Goal: Obtain resource: Obtain resource

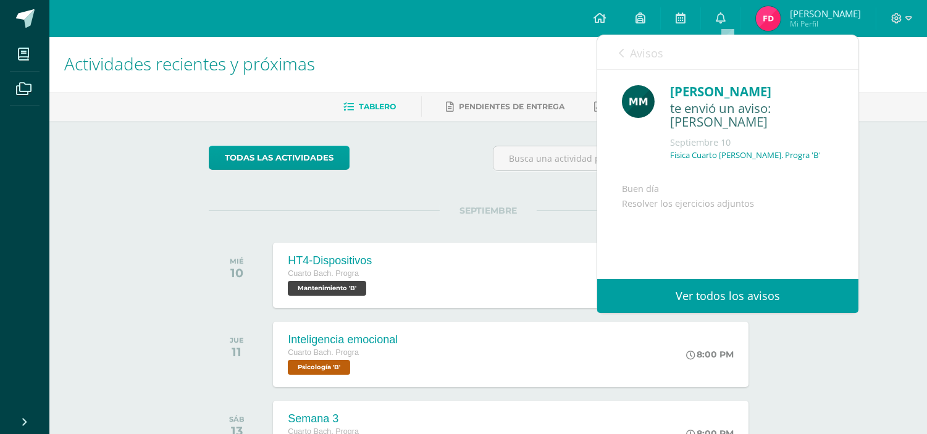
scroll to position [90, 0]
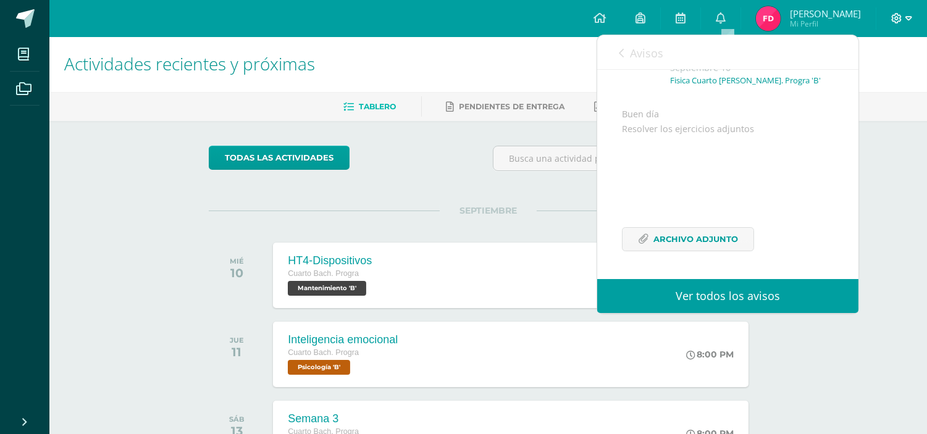
click at [906, 17] on icon at bounding box center [909, 18] width 7 height 11
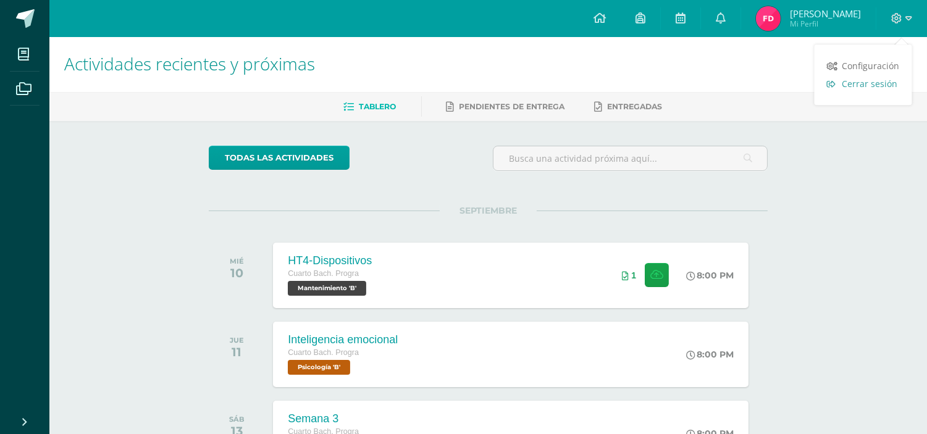
click at [876, 81] on span "Cerrar sesión" at bounding box center [871, 84] width 56 height 12
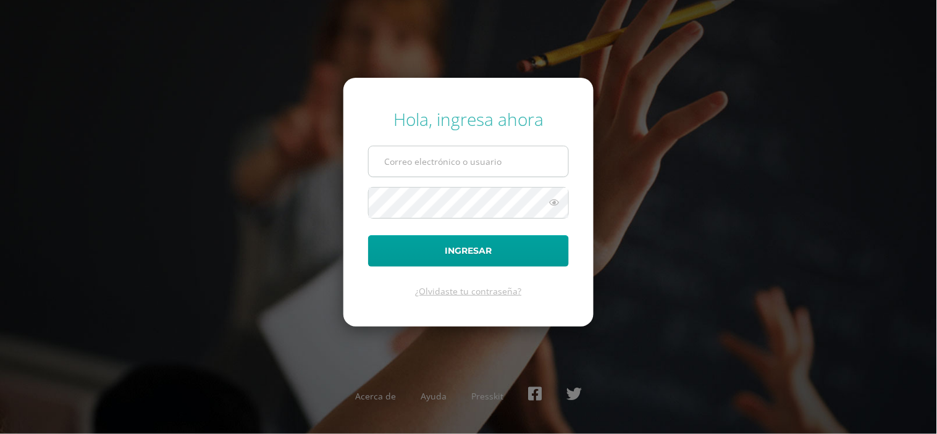
click at [392, 159] on input "text" at bounding box center [469, 161] width 200 height 30
type input "vielma.br@continentalamericano.edu.gt"
click at [368, 235] on button "Ingresar" at bounding box center [468, 251] width 201 height 32
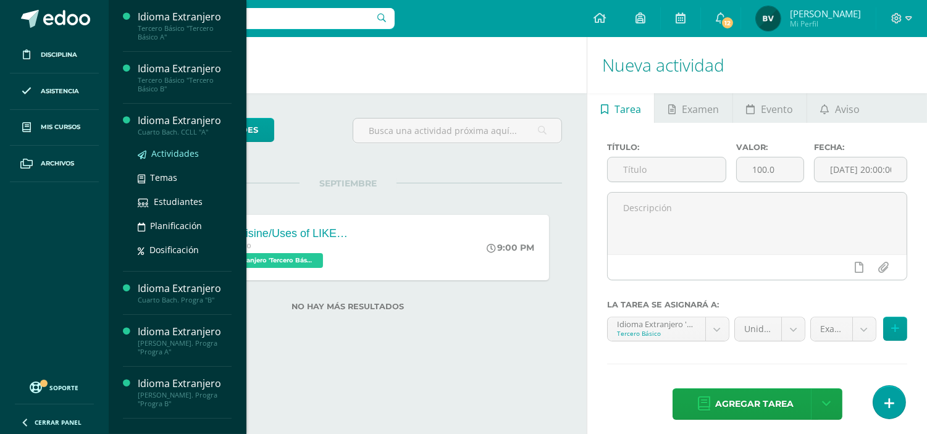
click at [167, 155] on span "Actividades" at bounding box center [175, 154] width 48 height 12
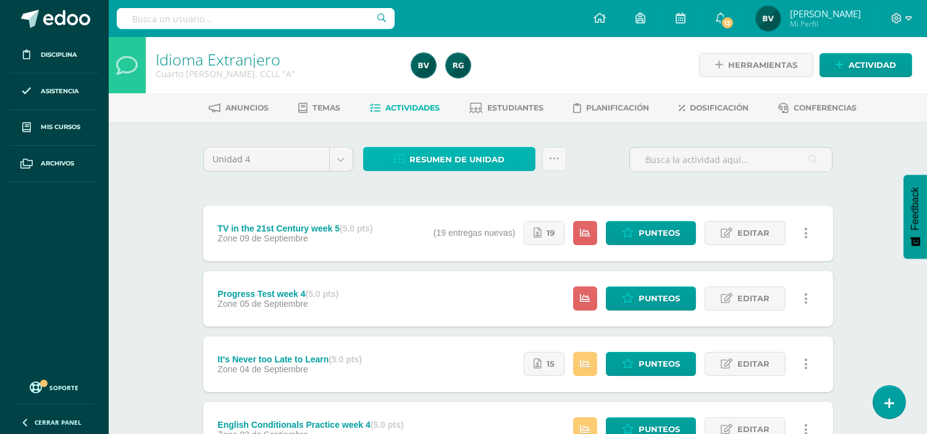
click at [403, 156] on icon at bounding box center [399, 159] width 11 height 11
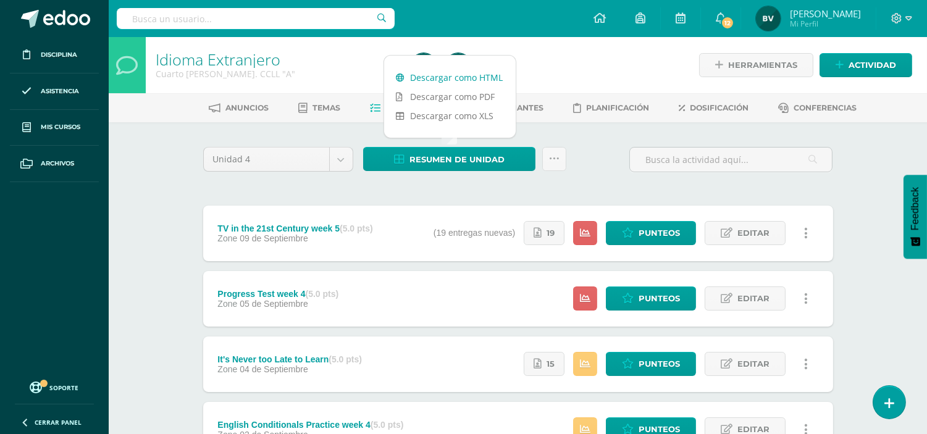
click at [441, 82] on link "Descargar como HTML" at bounding box center [450, 77] width 132 height 19
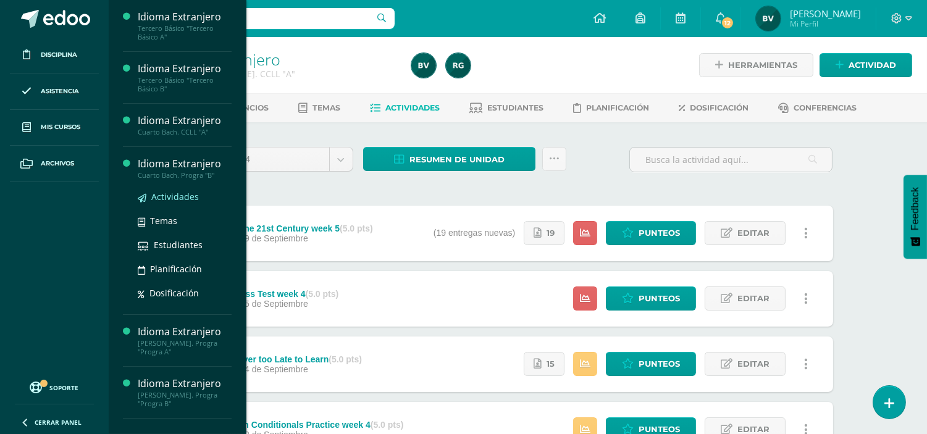
click at [175, 193] on span "Actividades" at bounding box center [175, 197] width 48 height 12
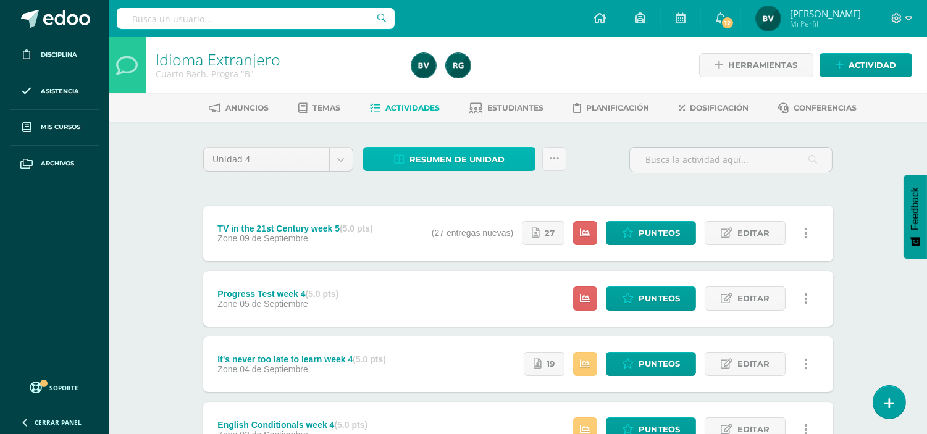
click at [430, 161] on span "Resumen de unidad" at bounding box center [457, 159] width 95 height 23
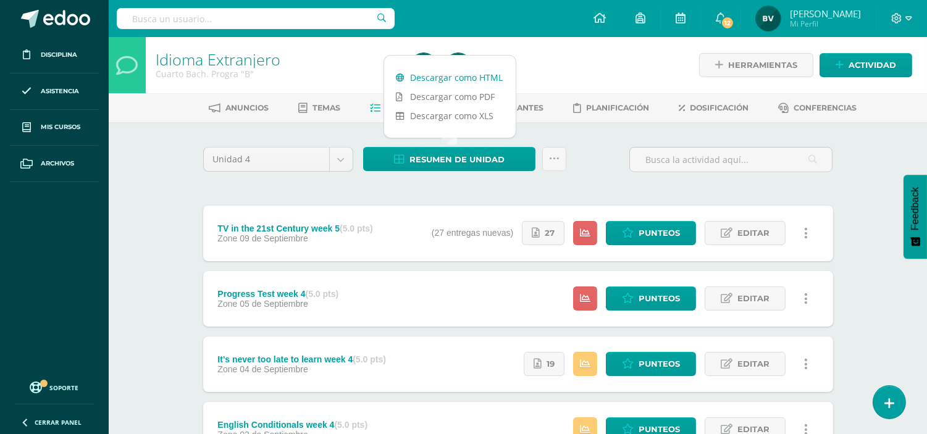
click at [486, 76] on link "Descargar como HTML" at bounding box center [450, 77] width 132 height 19
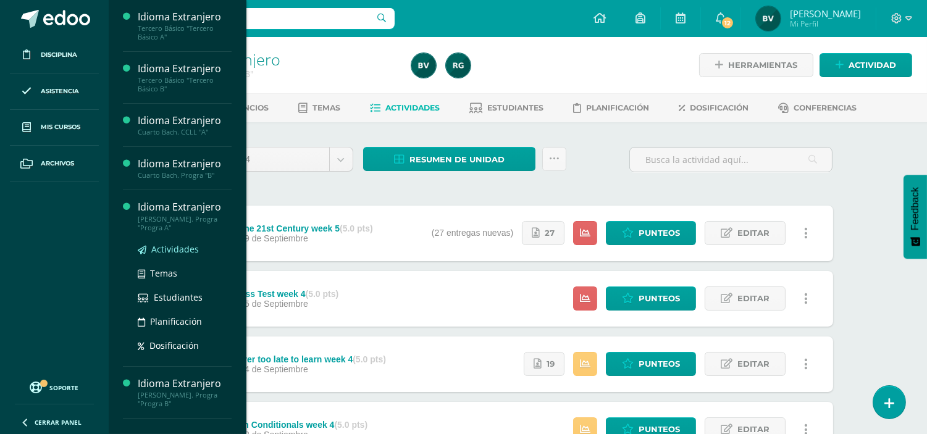
click at [171, 243] on span "Actividades" at bounding box center [175, 249] width 48 height 12
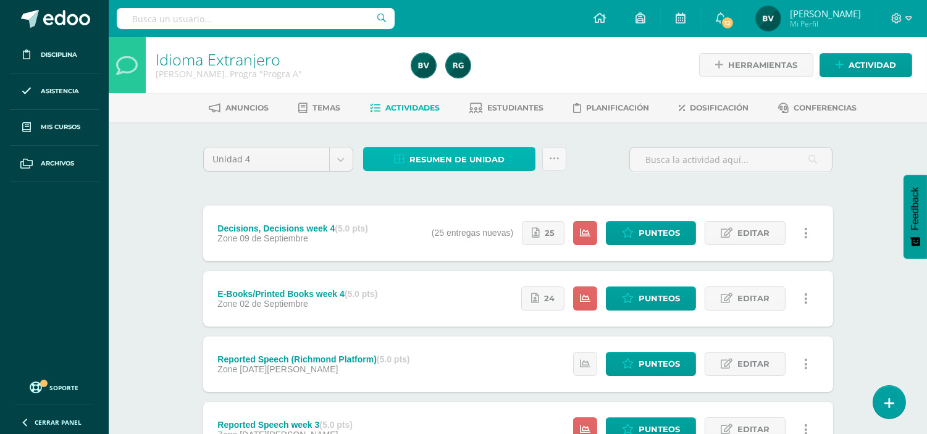
click at [462, 161] on span "Resumen de unidad" at bounding box center [457, 159] width 95 height 23
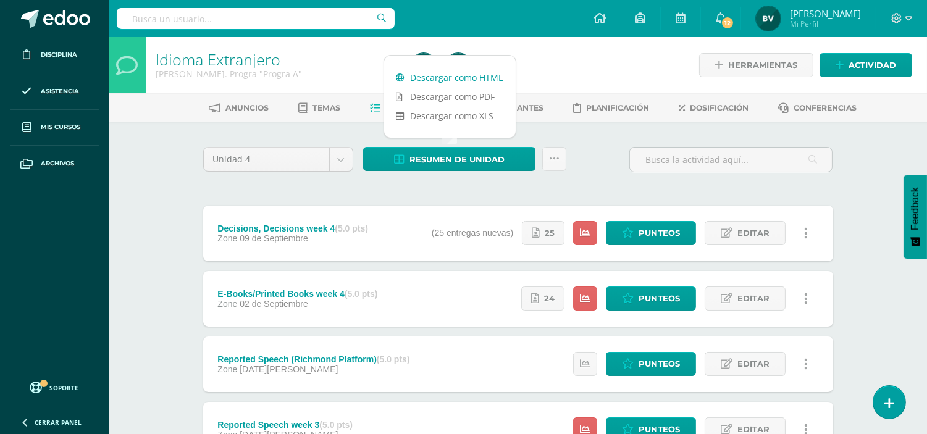
click at [458, 75] on link "Descargar como HTML" at bounding box center [450, 77] width 132 height 19
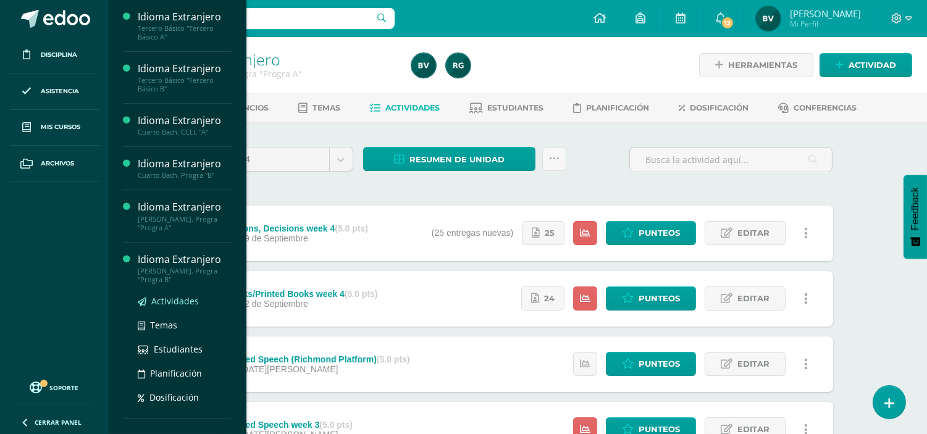
click at [193, 304] on span "Actividades" at bounding box center [175, 301] width 48 height 12
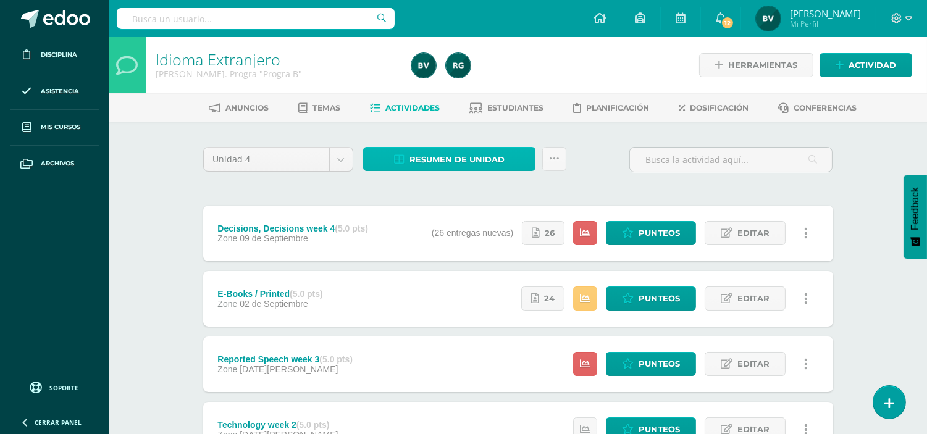
click at [483, 161] on span "Resumen de unidad" at bounding box center [457, 159] width 95 height 23
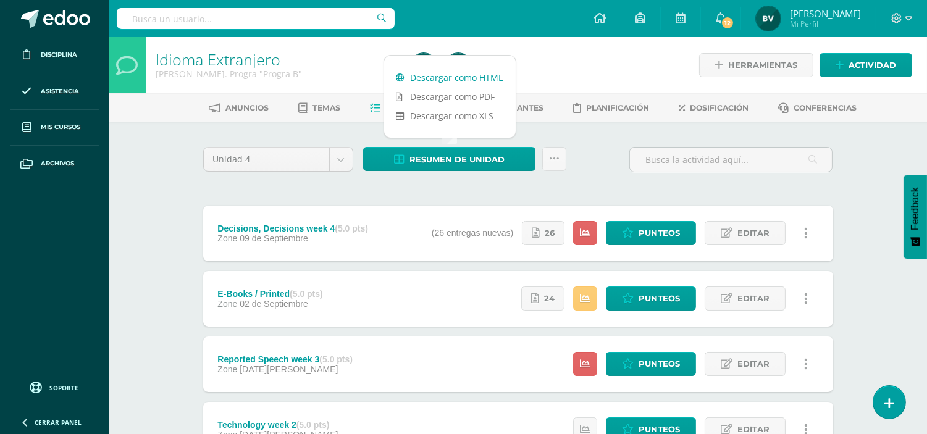
click at [497, 82] on link "Descargar como HTML" at bounding box center [450, 77] width 132 height 19
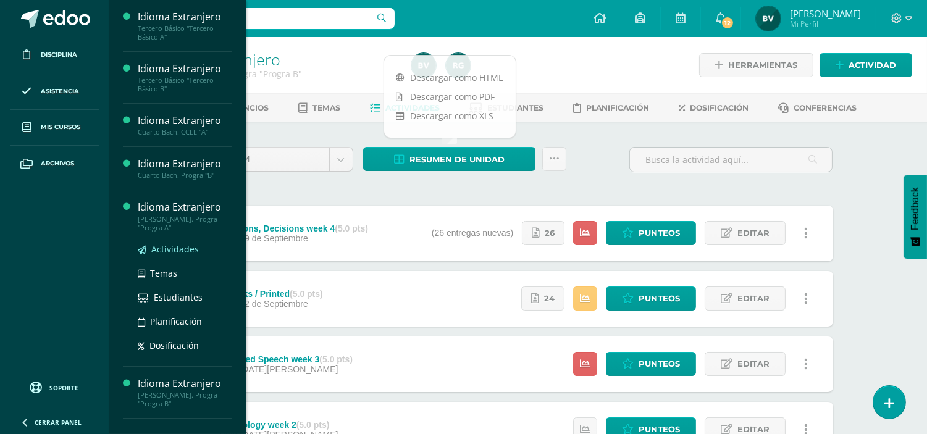
click at [182, 250] on span "Actividades" at bounding box center [175, 249] width 48 height 12
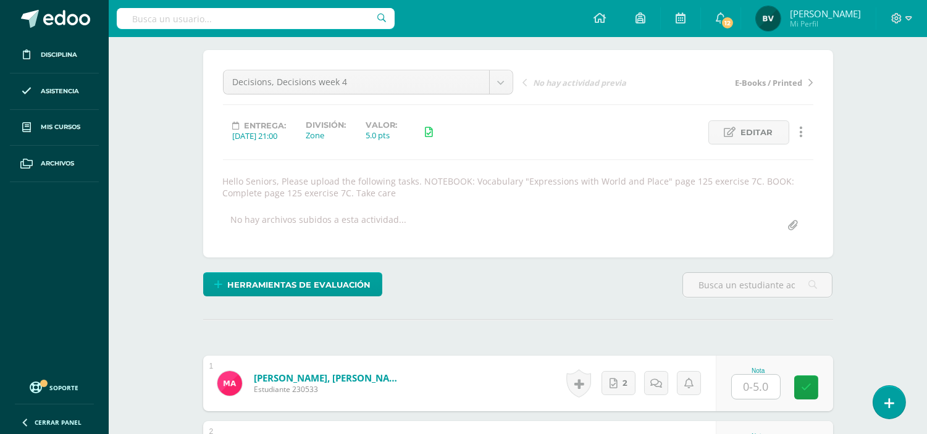
scroll to position [101, 0]
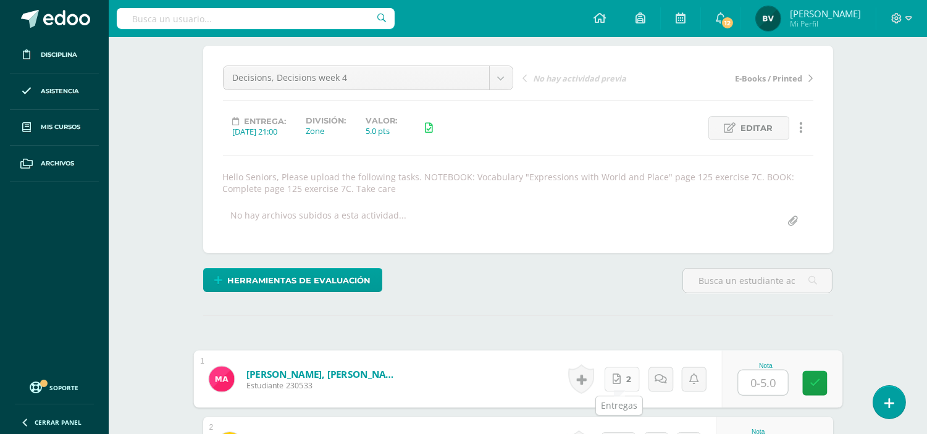
click at [627, 371] on span "2" at bounding box center [628, 379] width 5 height 23
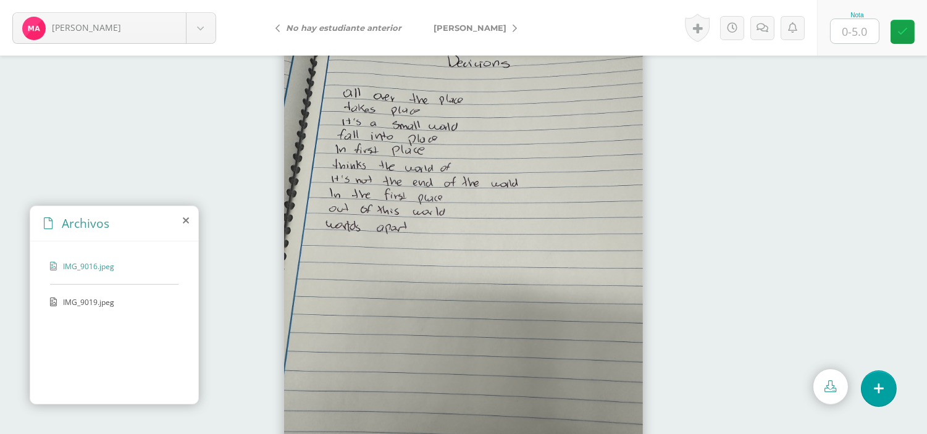
click at [96, 305] on span "IMG_9019.jpeg" at bounding box center [113, 302] width 101 height 11
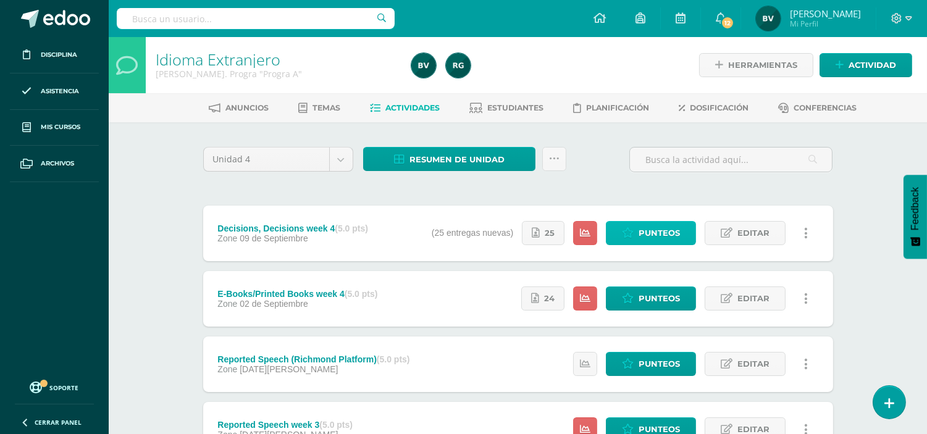
click at [658, 242] on span "Punteos" at bounding box center [659, 233] width 41 height 23
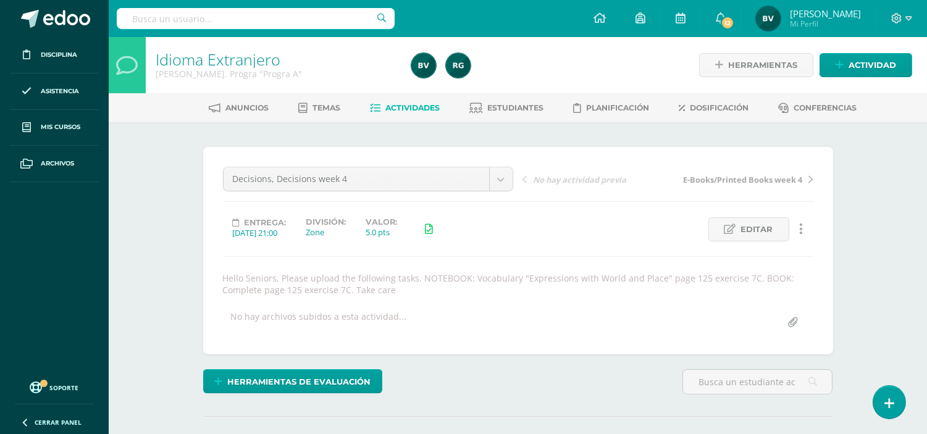
scroll to position [1, 0]
click at [416, 99] on link "Actividades" at bounding box center [405, 108] width 70 height 20
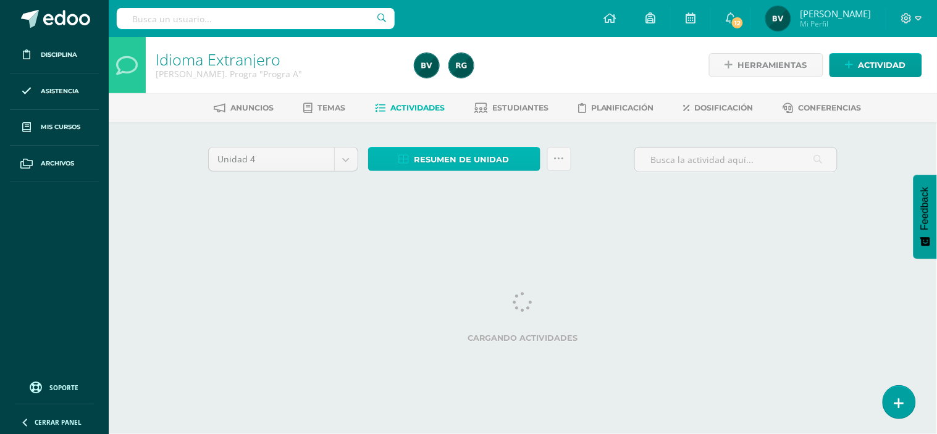
click at [480, 161] on span "Resumen de unidad" at bounding box center [462, 159] width 95 height 23
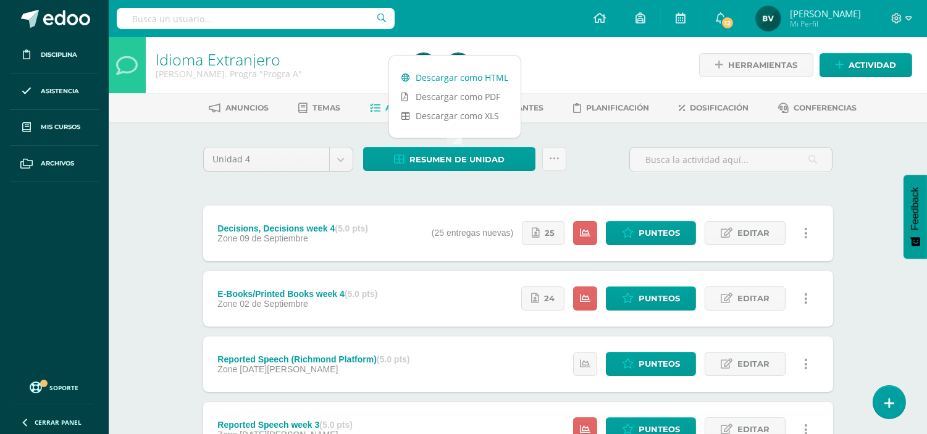
click at [481, 75] on link "Descargar como HTML" at bounding box center [455, 77] width 132 height 19
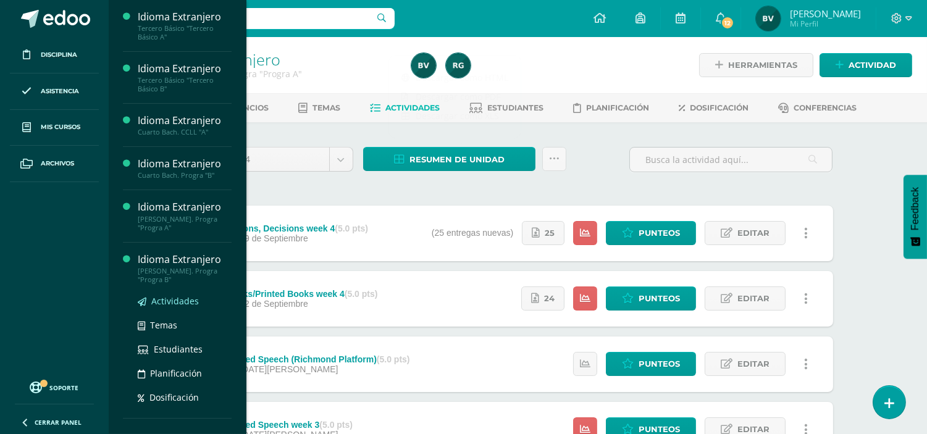
click at [188, 303] on span "Actividades" at bounding box center [175, 301] width 48 height 12
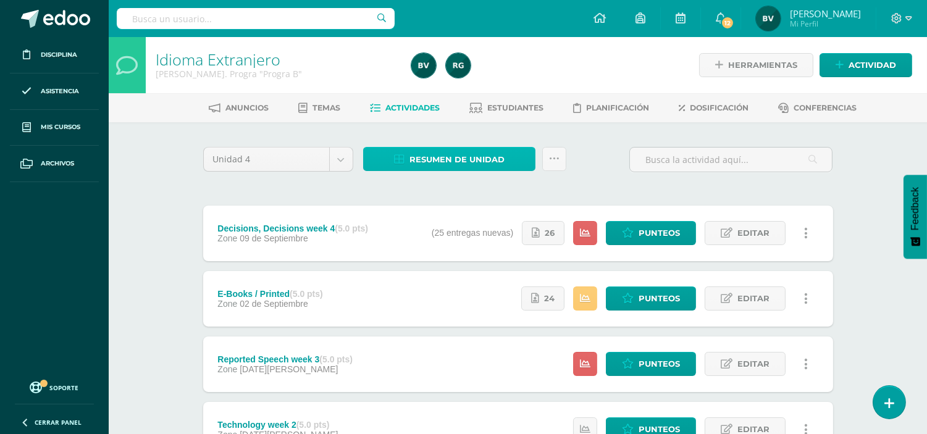
click at [442, 153] on span "Resumen de unidad" at bounding box center [457, 159] width 95 height 23
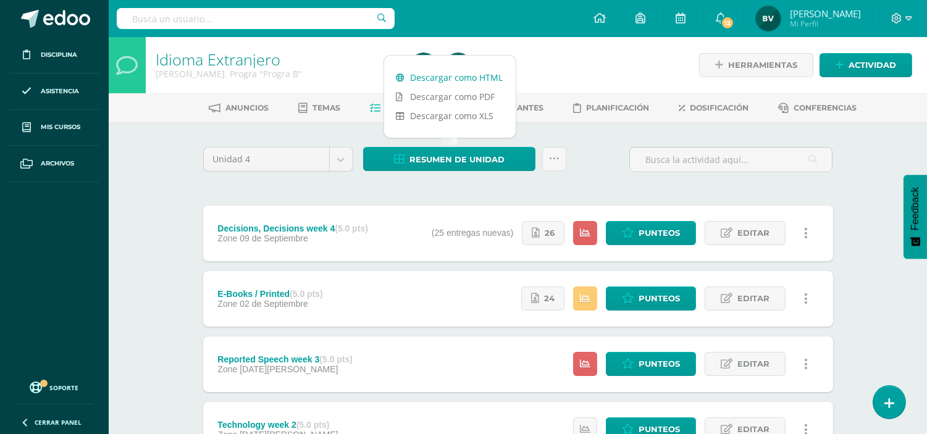
click at [462, 81] on link "Descargar como HTML" at bounding box center [450, 77] width 132 height 19
click at [487, 75] on link "Descargar como HTML" at bounding box center [450, 77] width 132 height 19
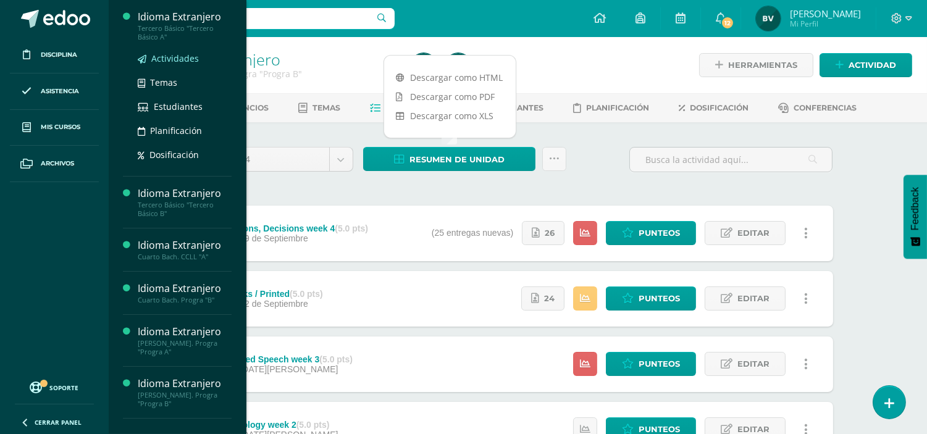
click at [169, 57] on span "Actividades" at bounding box center [175, 59] width 48 height 12
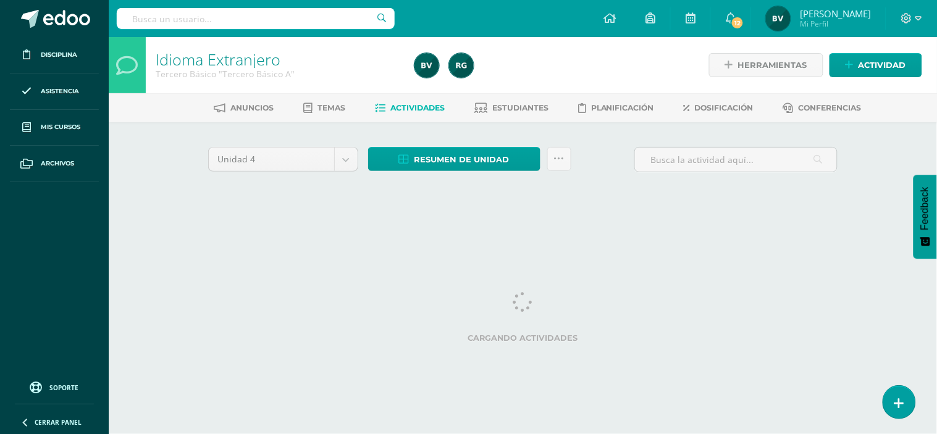
drag, startPoint x: 0, startPoint y: 0, endPoint x: 169, endPoint y: 57, distance: 178.0
click at [169, 57] on link "Idioma Extranjero" at bounding box center [218, 59] width 125 height 21
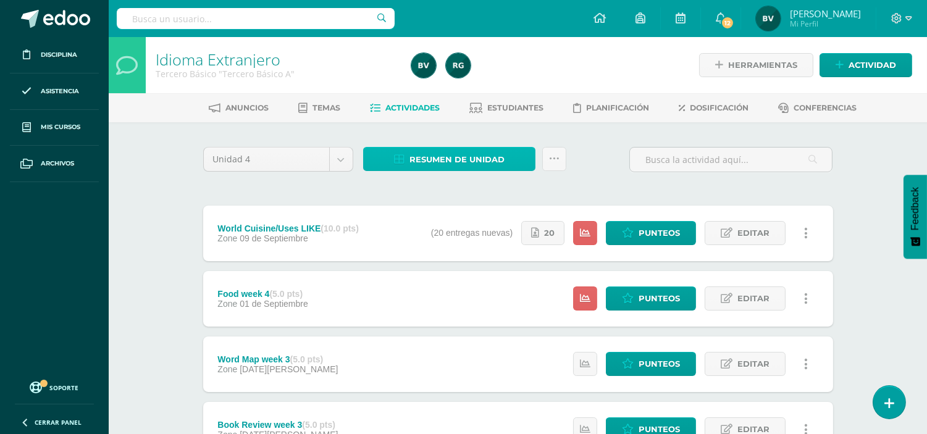
click at [483, 161] on span "Resumen de unidad" at bounding box center [457, 159] width 95 height 23
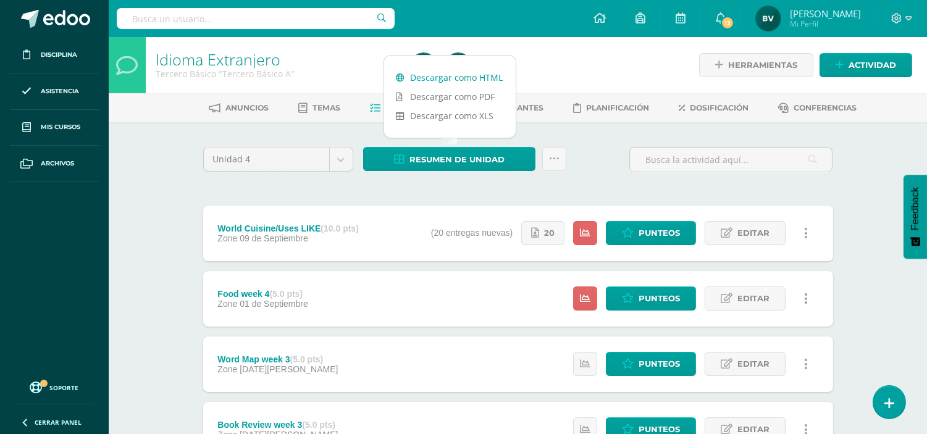
click at [493, 85] on link "Descargar como HTML" at bounding box center [450, 77] width 132 height 19
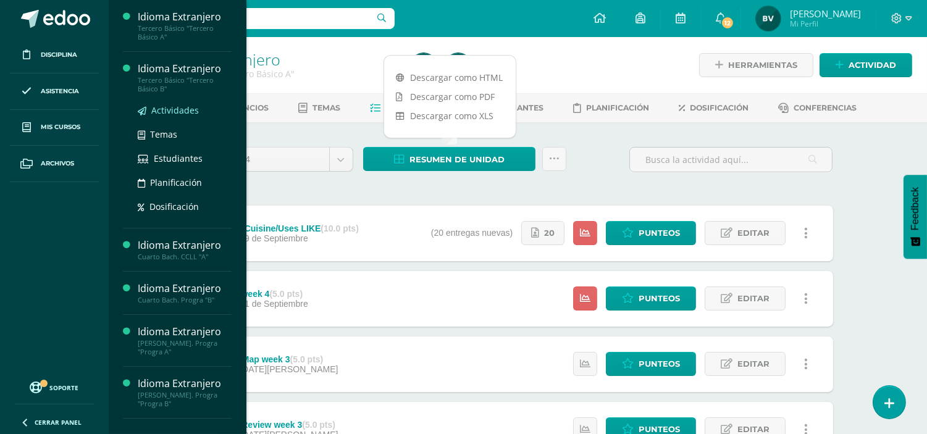
click at [163, 109] on span "Actividades" at bounding box center [175, 110] width 48 height 12
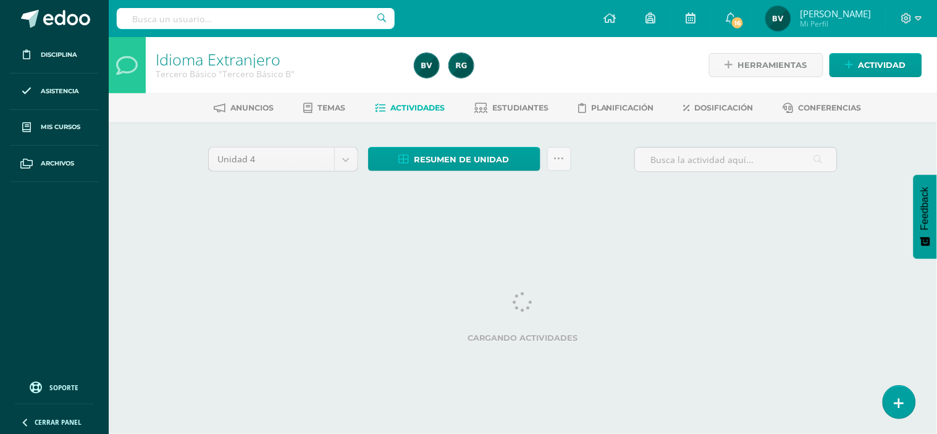
click at [163, 109] on ul "Anuncios Temas Actividades Estudiantes Planificación Dosificación Conferencias" at bounding box center [538, 108] width 829 height 20
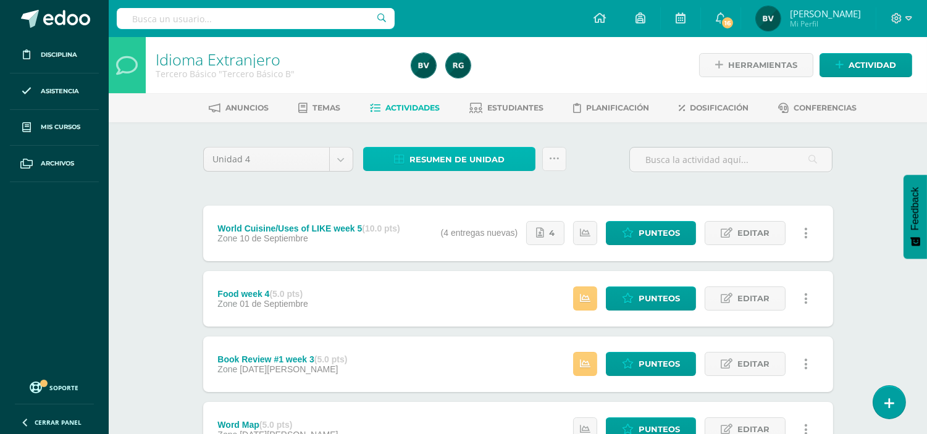
click at [477, 166] on span "Resumen de unidad" at bounding box center [457, 159] width 95 height 23
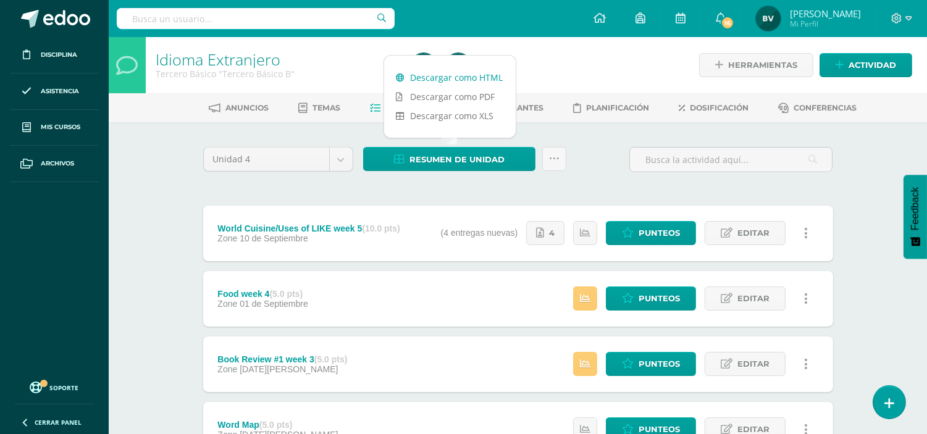
click at [486, 74] on link "Descargar como HTML" at bounding box center [450, 77] width 132 height 19
